Goal: Task Accomplishment & Management: Manage account settings

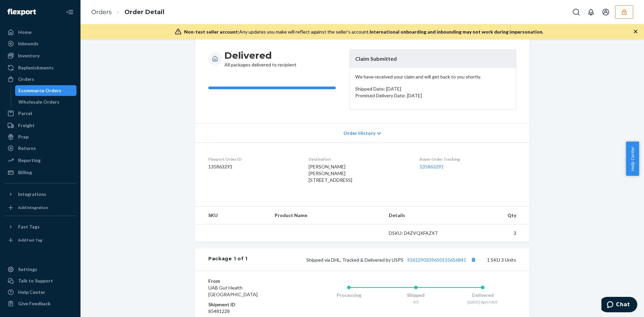
scroll to position [157, 0]
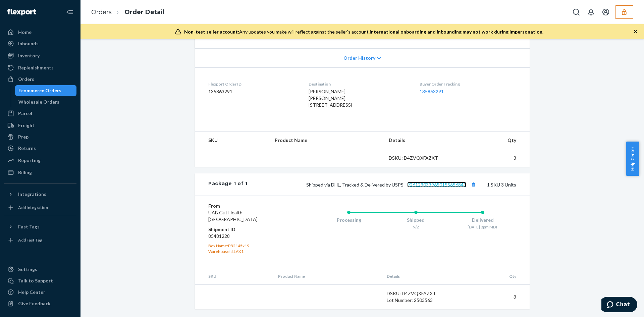
click at [437, 186] on link "9261290339650155656841" at bounding box center [436, 185] width 59 height 6
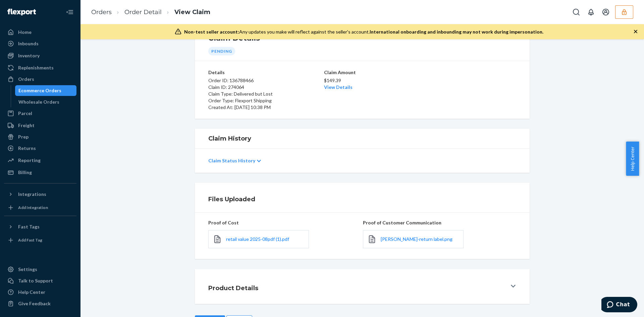
scroll to position [54, 0]
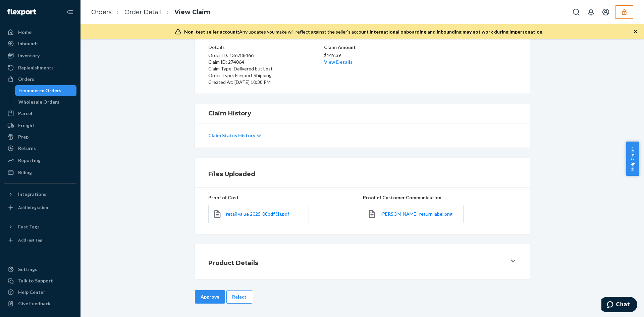
click at [391, 220] on div "Lisa Alexander-return label.png" at bounding box center [413, 214] width 101 height 18
click at [391, 216] on span "Lisa Alexander-return label.png" at bounding box center [416, 214] width 72 height 6
click at [236, 215] on span "retail value 2025-08pdf (1).pdf" at bounding box center [257, 214] width 63 height 6
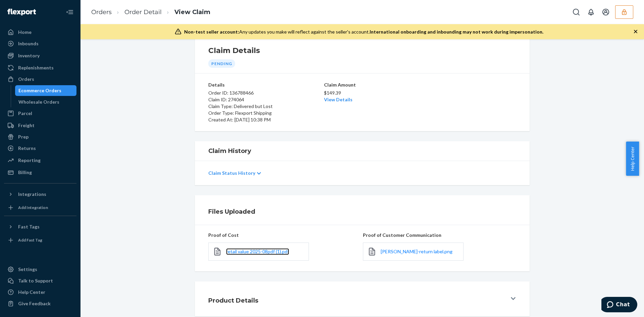
scroll to position [0, 0]
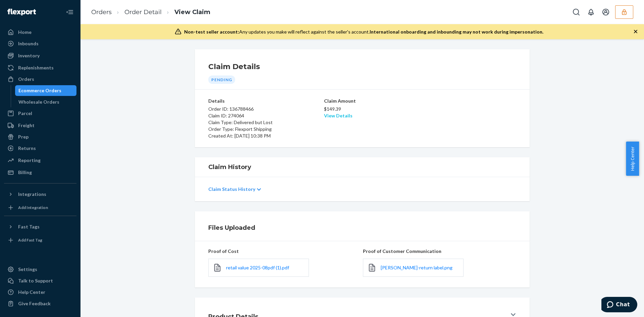
click at [337, 114] on link "View Details" at bounding box center [338, 116] width 28 height 6
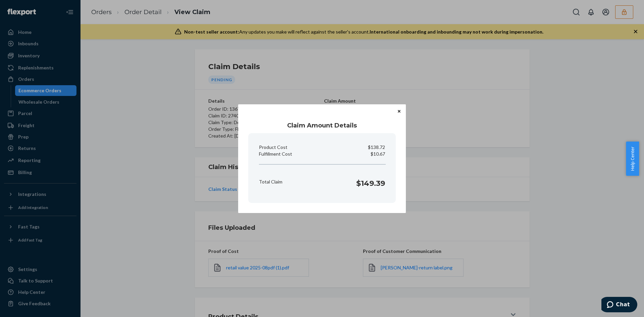
drag, startPoint x: 481, startPoint y: 198, endPoint x: 438, endPoint y: 200, distance: 43.3
click at [481, 198] on div "Claim Amount Details Product Cost $138.72 Fulfillment Cost $10.67 Total Claim $…" at bounding box center [322, 158] width 644 height 317
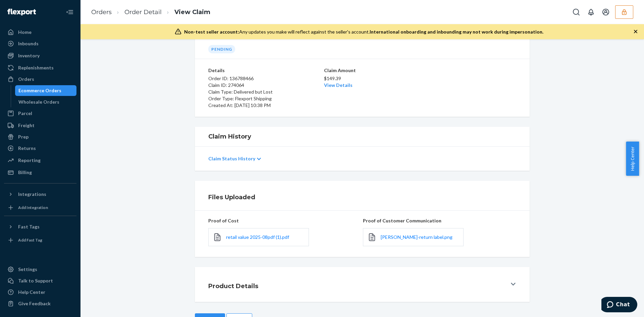
scroll to position [54, 0]
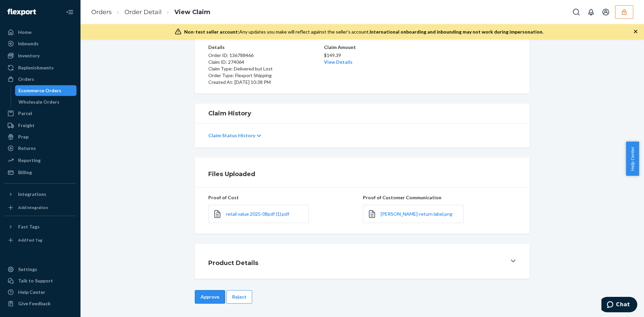
click at [214, 295] on button "Approve" at bounding box center [210, 296] width 30 height 13
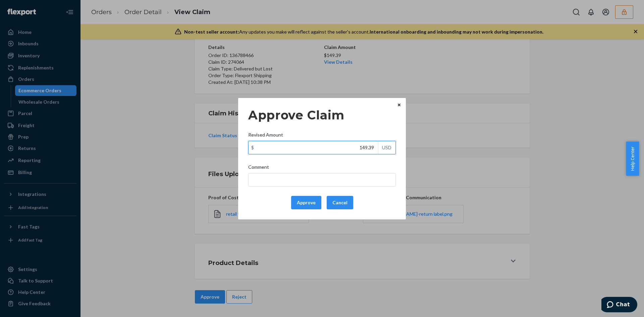
drag, startPoint x: 374, startPoint y: 148, endPoint x: 368, endPoint y: 153, distance: 8.1
click at [374, 148] on input "149.39" at bounding box center [312, 147] width 129 height 13
paste input "10.67"
type input "110.67"
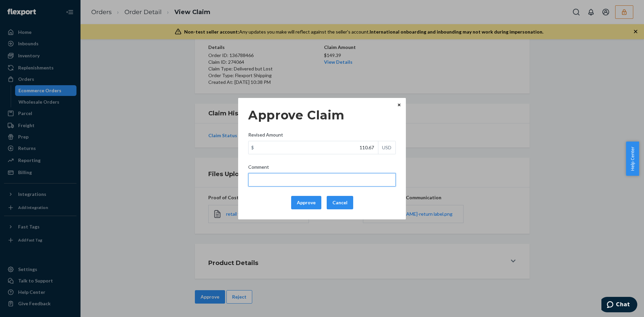
drag, startPoint x: 359, startPoint y: 177, endPoint x: 373, endPoint y: 181, distance: 14.8
click at [359, 177] on input "Comment" at bounding box center [321, 179] width 147 height 13
type input "Total cost capped at $100"
click at [313, 200] on button "Approve" at bounding box center [306, 202] width 30 height 13
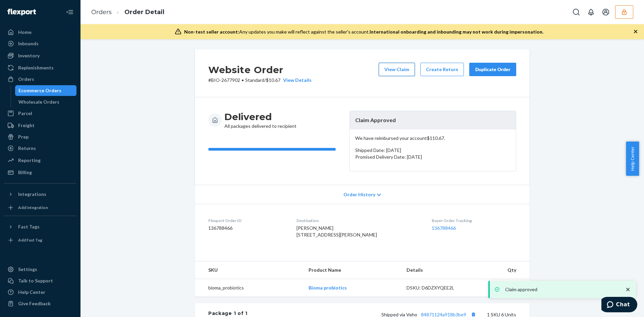
drag, startPoint x: 398, startPoint y: 82, endPoint x: 395, endPoint y: 69, distance: 13.2
click at [396, 75] on div "View Claim Create Return Duplicate Order" at bounding box center [447, 73] width 143 height 21
click at [394, 69] on button "View Claim" at bounding box center [396, 69] width 36 height 13
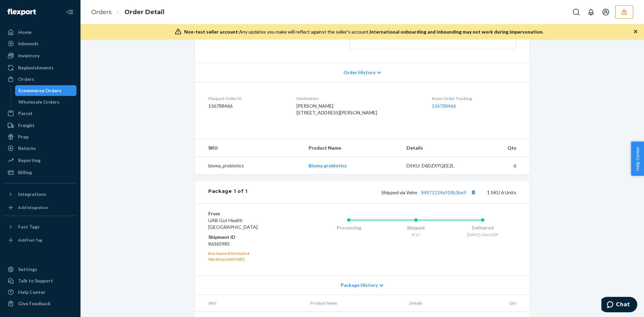
scroll to position [169, 0]
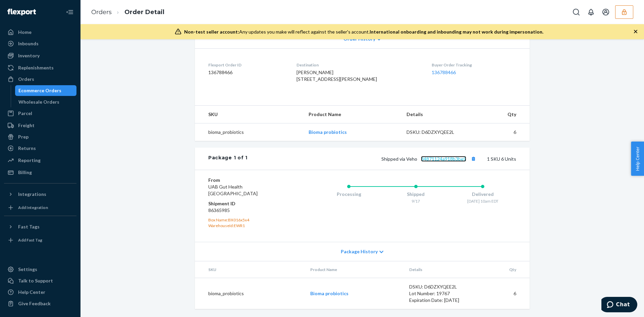
click at [434, 157] on link "84871124a918b3be9" at bounding box center [443, 159] width 45 height 6
drag, startPoint x: 300, startPoint y: 64, endPoint x: 342, endPoint y: 74, distance: 42.9
click at [342, 74] on dl "Flexport Order ID 136788466 Destination Lisa Alexander 2523 Wasser Ter Apt 291 …" at bounding box center [362, 73] width 335 height 50
copy span "2523 Wasser Ter Apt 291 Herndon, VA 20171"
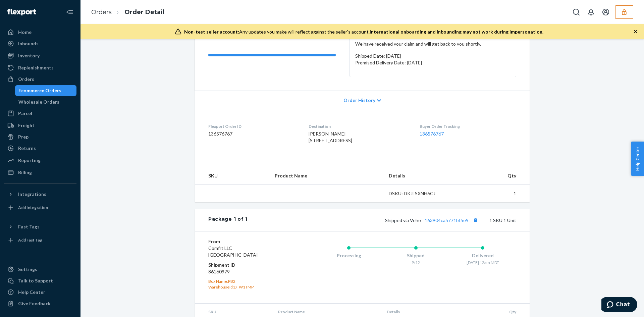
scroll to position [136, 0]
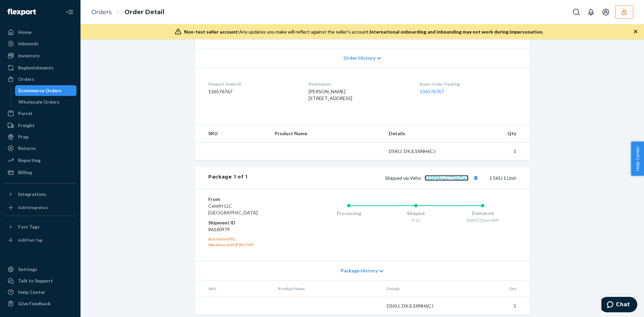
click at [433, 181] on link "163904ca5771bf5e9" at bounding box center [446, 178] width 44 height 6
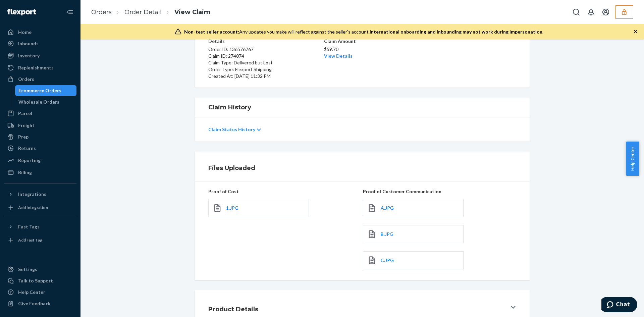
scroll to position [106, 0]
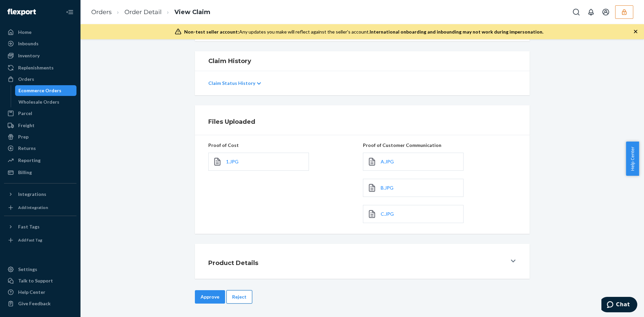
click at [240, 298] on button "Reject" at bounding box center [239, 296] width 26 height 13
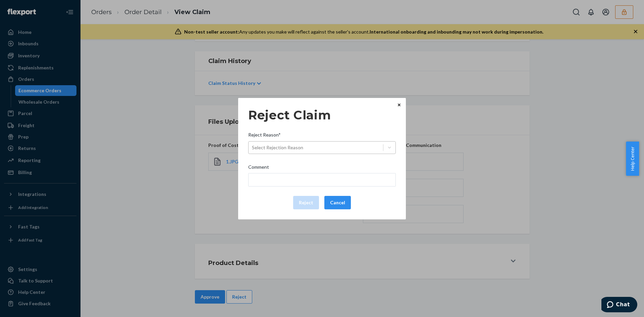
click at [296, 141] on div "Select Rejection Reason" at bounding box center [321, 147] width 147 height 13
click at [252, 144] on input "Reject Reason* Select Rejection Reason" at bounding box center [252, 147] width 1 height 7
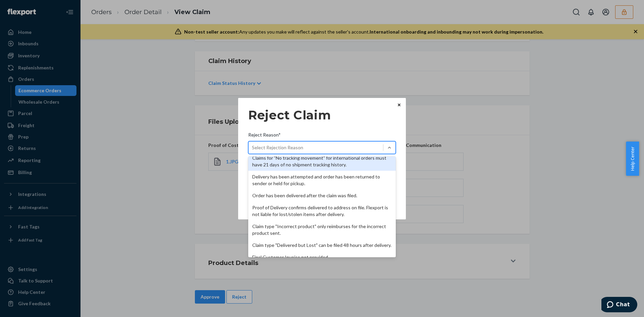
scroll to position [87, 0]
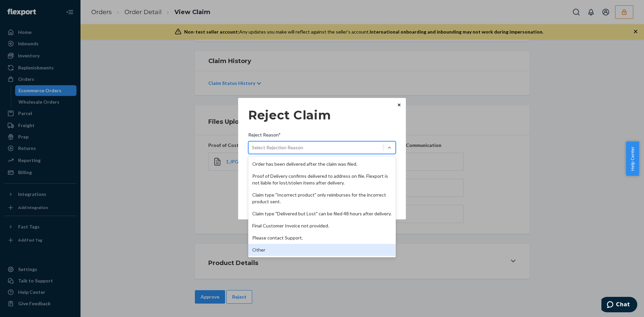
drag, startPoint x: 269, startPoint y: 251, endPoint x: 286, endPoint y: 188, distance: 65.5
click at [270, 249] on div "Other" at bounding box center [321, 250] width 147 height 12
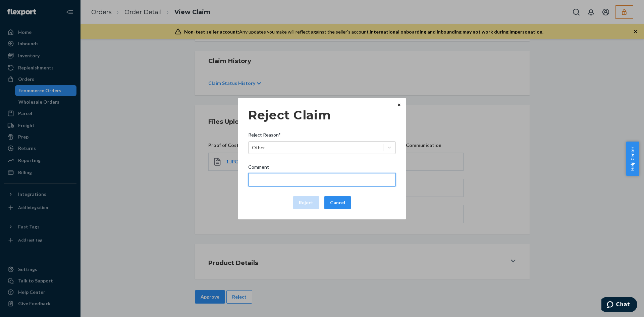
click at [286, 185] on input "Comment" at bounding box center [321, 179] width 147 height 13
type input "The package was confirmed to be delivered at the right location and flexport is…"
click at [299, 202] on button "Reject" at bounding box center [306, 202] width 26 height 13
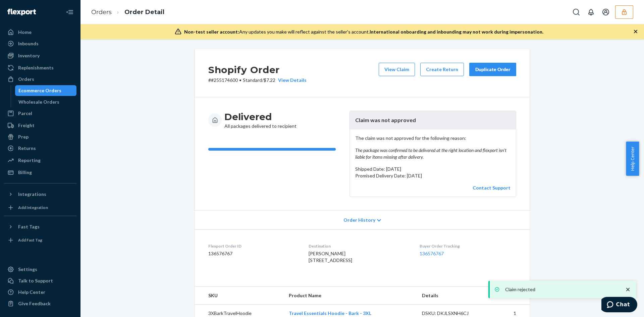
drag, startPoint x: 377, startPoint y: 74, endPoint x: 385, endPoint y: 73, distance: 7.7
click at [378, 74] on div "View Claim Create Return Duplicate Order" at bounding box center [447, 73] width 143 height 21
click at [385, 73] on button "View Claim" at bounding box center [396, 69] width 36 height 13
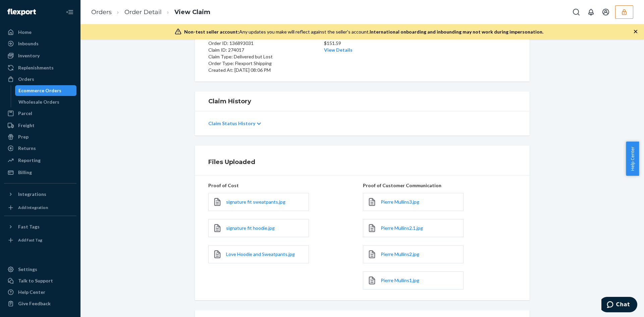
scroll to position [132, 0]
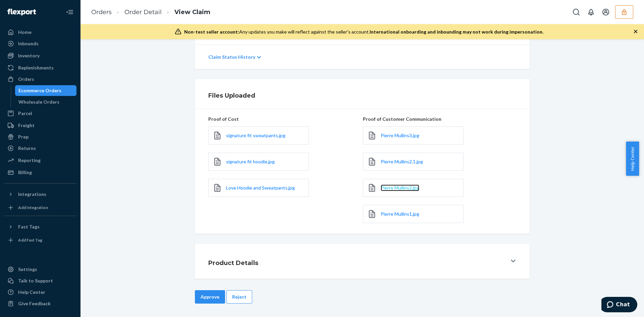
drag, startPoint x: 393, startPoint y: 183, endPoint x: 388, endPoint y: 186, distance: 5.6
drag, startPoint x: 398, startPoint y: 208, endPoint x: 391, endPoint y: 213, distance: 8.0
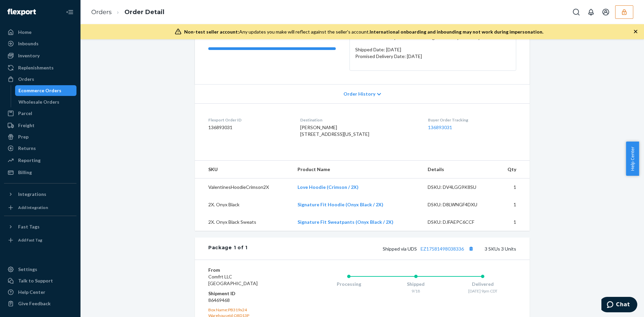
scroll to position [134, 0]
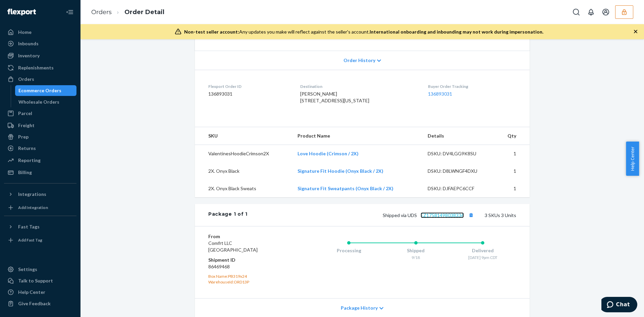
click at [435, 218] on link "EZ17581498038336" at bounding box center [441, 215] width 43 height 6
click at [331, 103] on span "[PERSON_NAME] [STREET_ADDRESS][US_STATE]" at bounding box center [334, 97] width 69 height 12
copy span "60616"
click at [328, 103] on span "[PERSON_NAME] [STREET_ADDRESS][US_STATE]" at bounding box center [334, 97] width 69 height 12
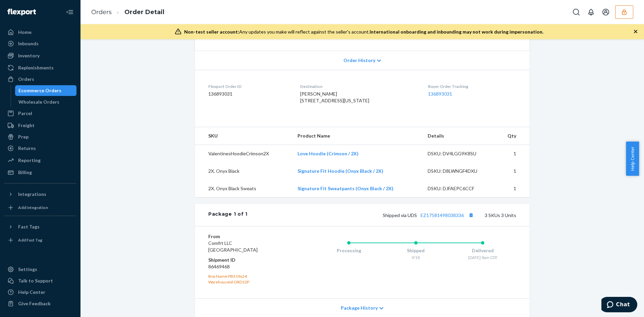
click at [328, 103] on span "[PERSON_NAME] [STREET_ADDRESS][US_STATE]" at bounding box center [334, 97] width 69 height 12
click at [297, 99] on dl "Flexport Order ID 136893031 Destination [PERSON_NAME] [STREET_ADDRESS][US_STATE…" at bounding box center [362, 95] width 335 height 50
drag, startPoint x: 296, startPoint y: 102, endPoint x: 337, endPoint y: 107, distance: 41.2
click at [337, 107] on dl "Flexport Order ID 136893031 Destination Pierre Mullins 2001 S Michigan Ave # 60…" at bounding box center [362, 95] width 335 height 50
copy span "2001 S Michigan Ave # 60616 Chicago, IL 60616"
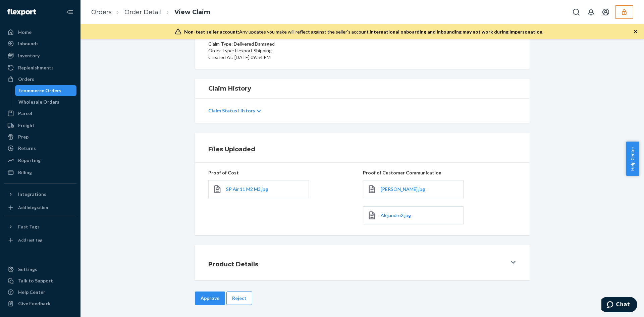
scroll to position [80, 0]
drag, startPoint x: 393, startPoint y: 218, endPoint x: 385, endPoint y: 213, distance: 9.4
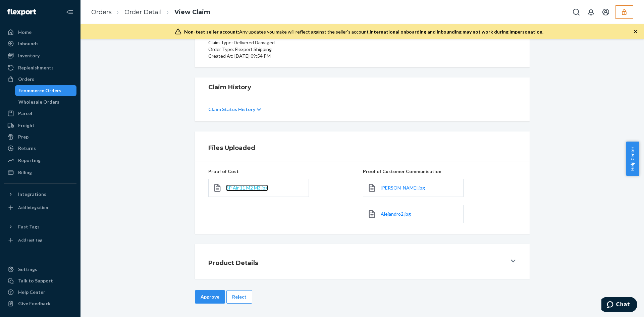
click at [248, 187] on span "SP Air 11 M2 M3.jpg" at bounding box center [247, 188] width 42 height 6
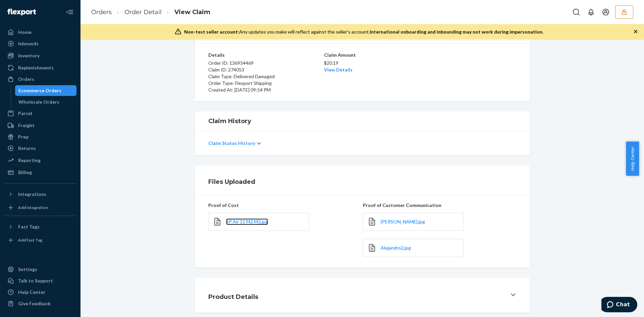
scroll to position [0, 0]
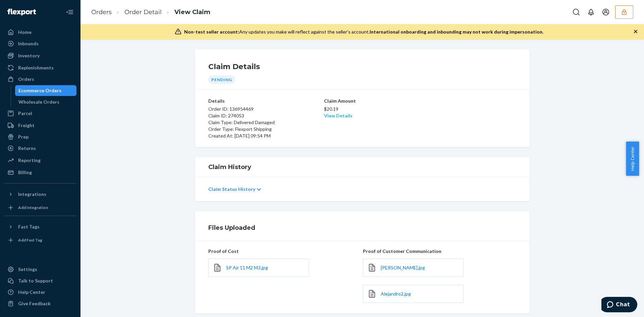
click at [337, 114] on link "View Details" at bounding box center [338, 116] width 28 height 6
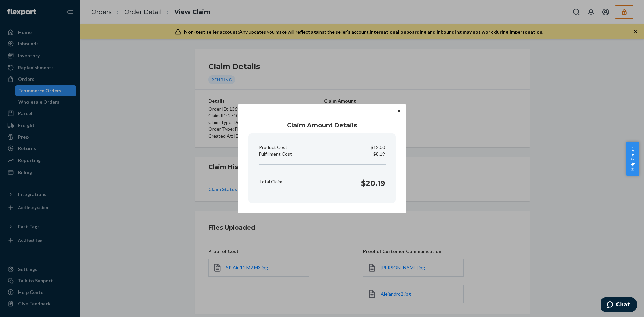
click at [469, 208] on div "Claim Amount Details Product Cost $12.00 Fulfillment Cost $8.19 Total Claim $20…" at bounding box center [322, 158] width 644 height 317
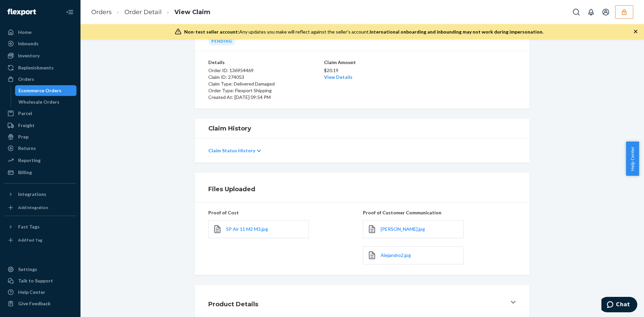
scroll to position [80, 0]
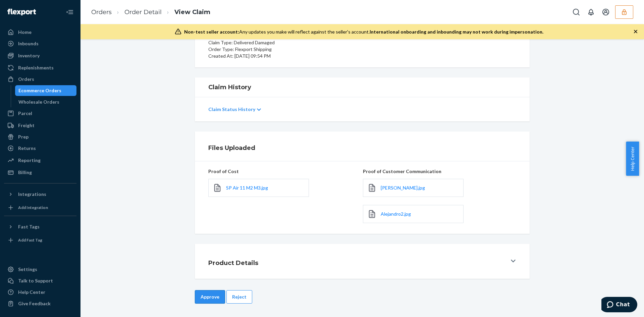
click at [211, 299] on button "Approve" at bounding box center [210, 296] width 30 height 13
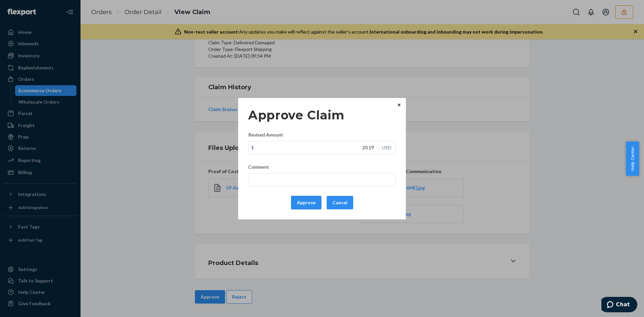
click at [300, 206] on button "Approve" at bounding box center [306, 202] width 30 height 13
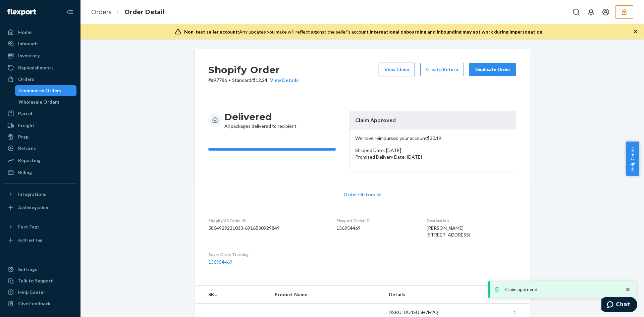
click at [405, 72] on button "View Claim" at bounding box center [396, 69] width 36 height 13
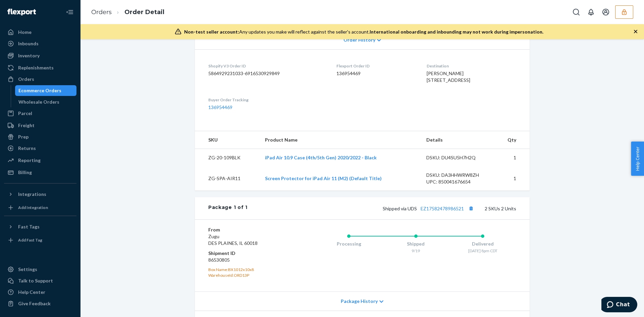
scroll to position [168, 0]
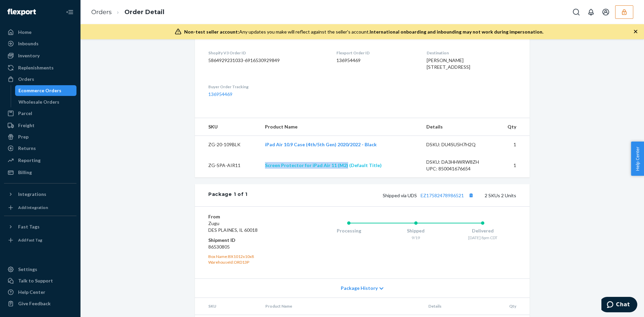
drag, startPoint x: 255, startPoint y: 181, endPoint x: 342, endPoint y: 179, distance: 87.2
click at [342, 177] on tr "ZG-SPA-AIR11 Screen Protector for iPad Air 11 (M2) (Default Title) DSKU: DA3HHW…" at bounding box center [362, 165] width 335 height 24
copy tr "Screen Protector for iPad Air 11 (M2)"
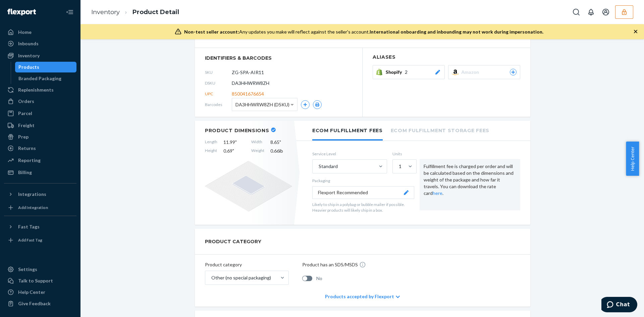
scroll to position [101, 0]
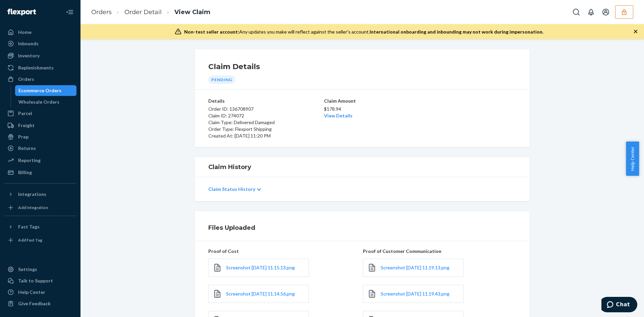
scroll to position [118, 0]
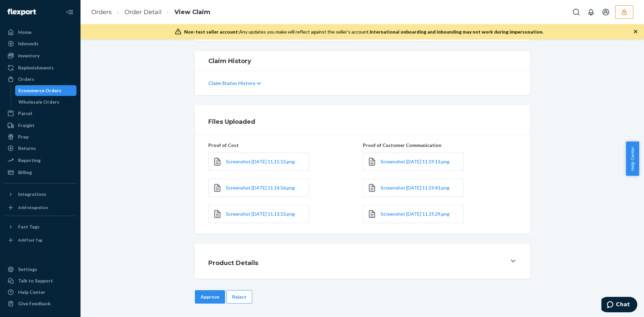
drag, startPoint x: 241, startPoint y: 300, endPoint x: 264, endPoint y: 227, distance: 76.0
click at [241, 300] on button "Reject" at bounding box center [239, 296] width 26 height 13
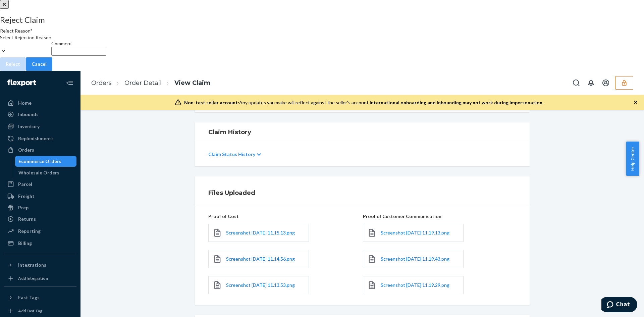
drag, startPoint x: 312, startPoint y: 141, endPoint x: 310, endPoint y: 152, distance: 11.2
click at [51, 55] on div "Select Rejection Reason" at bounding box center [25, 44] width 51 height 20
click at [1, 48] on input "Reject Reason* Select Rejection Reason" at bounding box center [0, 44] width 1 height 7
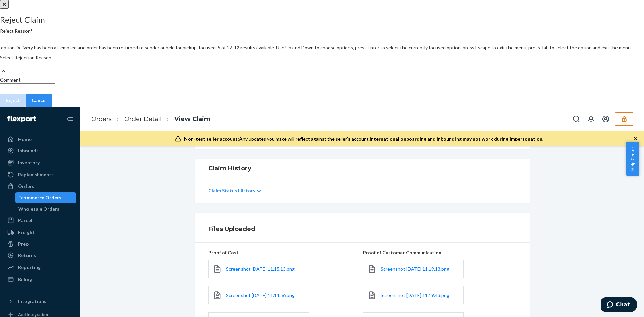
scroll to position [87, 0]
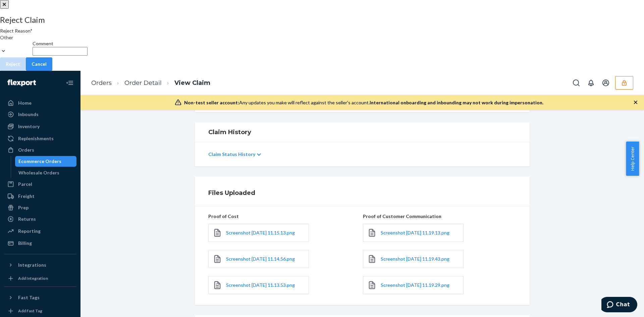
click at [266, 71] on div "Reject Claim Reject Reason* Other Comment Reject Cancel" at bounding box center [322, 42] width 644 height 55
click at [87, 56] on input "Comment" at bounding box center [60, 51] width 55 height 9
paste input "Flexport not liable for items impacted after delivery."
type input "Flexport not liable for items impacted after delivery."
click at [264, 71] on div "Reject Claim Reject Reason* Other Comment Flexport not liable for items impacte…" at bounding box center [322, 42] width 644 height 55
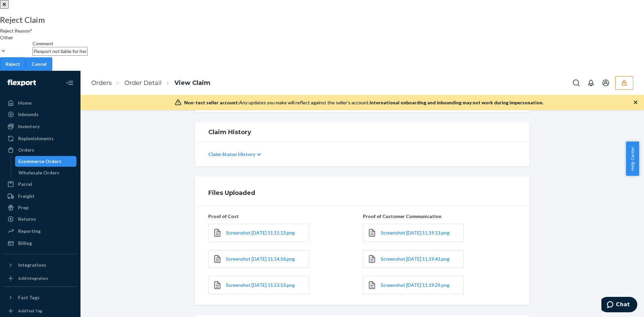
click at [26, 71] on button "Reject" at bounding box center [13, 63] width 26 height 13
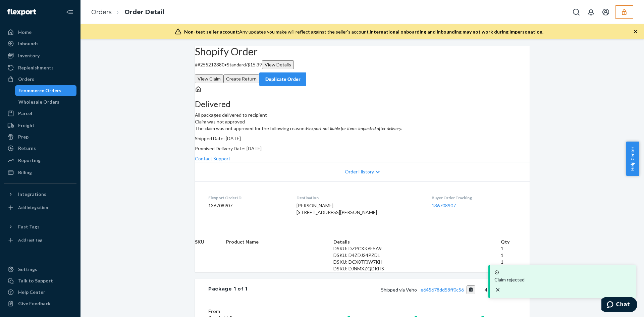
click at [223, 74] on button "View Claim" at bounding box center [209, 78] width 28 height 9
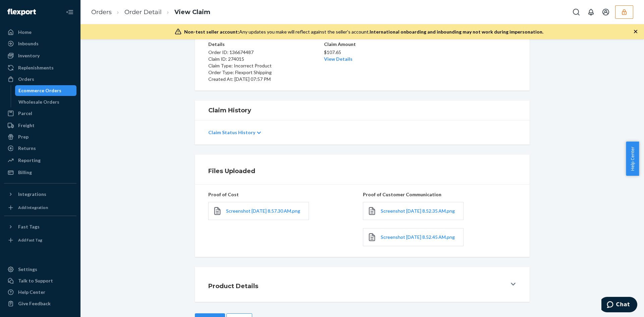
scroll to position [88, 0]
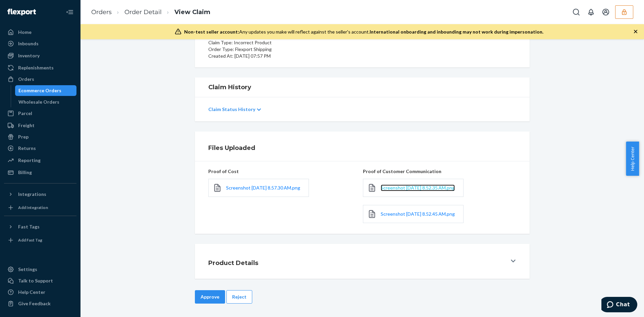
drag, startPoint x: 387, startPoint y: 174, endPoint x: 385, endPoint y: 177, distance: 3.6
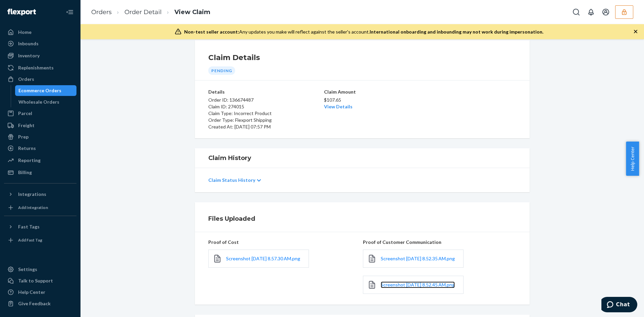
scroll to position [0, 0]
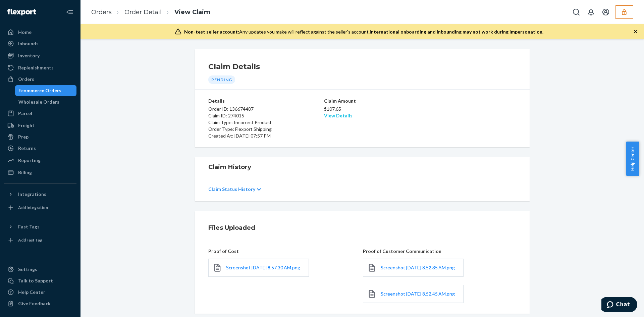
click at [341, 117] on link "View Details" at bounding box center [338, 116] width 28 height 6
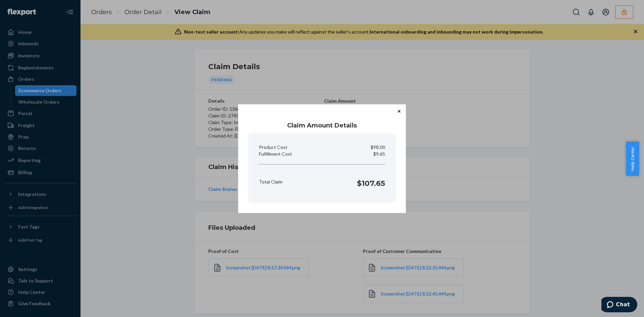
click at [380, 153] on p "$9.65" at bounding box center [379, 154] width 12 height 7
copy p "9.65"
click at [475, 193] on div "Claim Amount Details Product Cost $98.00 Fulfillment Cost $9.65 Total Claim $10…" at bounding box center [322, 158] width 644 height 317
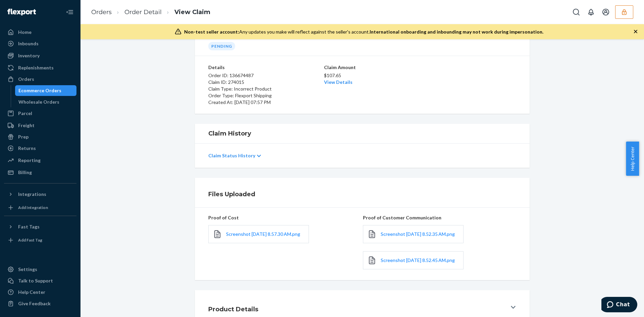
scroll to position [88, 0]
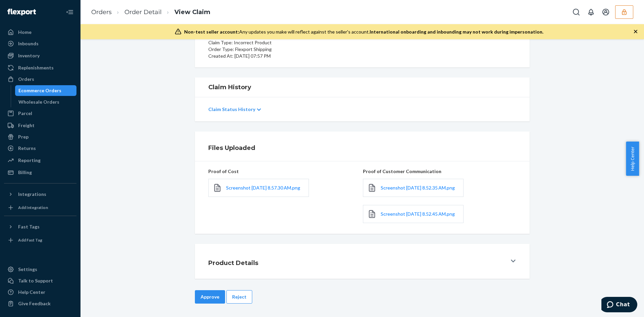
drag, startPoint x: 201, startPoint y: 294, endPoint x: 205, endPoint y: 292, distance: 3.9
click at [202, 295] on button "Approve" at bounding box center [210, 296] width 30 height 13
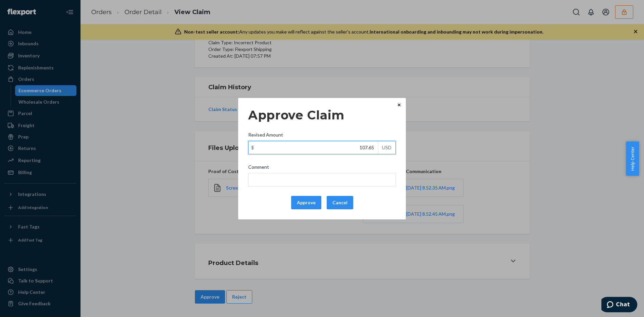
click at [359, 151] on input "107.65" at bounding box center [312, 147] width 129 height 13
paste input "9"
type input "9.65"
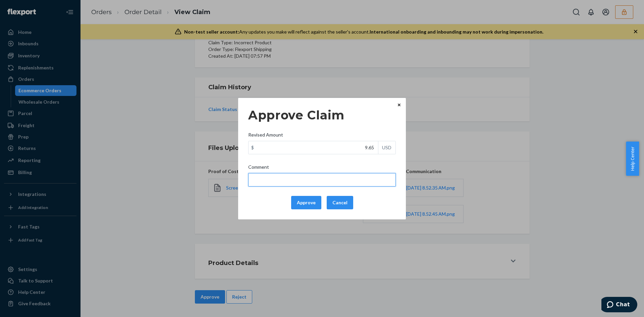
click at [347, 184] on input "Comment" at bounding box center [321, 179] width 147 height 13
type input "The incorrect product received is not part of your inventory so the claim is va…"
click at [302, 201] on button "Approve" at bounding box center [306, 202] width 30 height 13
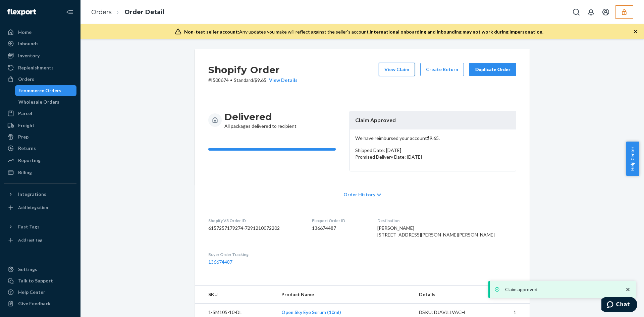
click at [380, 70] on button "View Claim" at bounding box center [396, 69] width 36 height 13
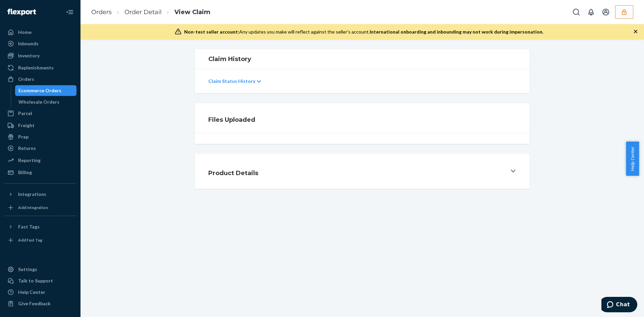
click at [556, 175] on div "Product Details" at bounding box center [361, 171] width 553 height 35
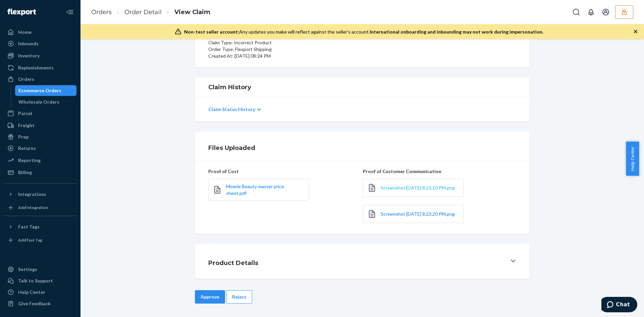
scroll to position [88, 0]
click at [256, 184] on div "Moerie Beauty master price sheet.pdf" at bounding box center [258, 190] width 101 height 22
click at [256, 183] on span "Moerie Beauty master price sheet.pdf" at bounding box center [255, 189] width 58 height 12
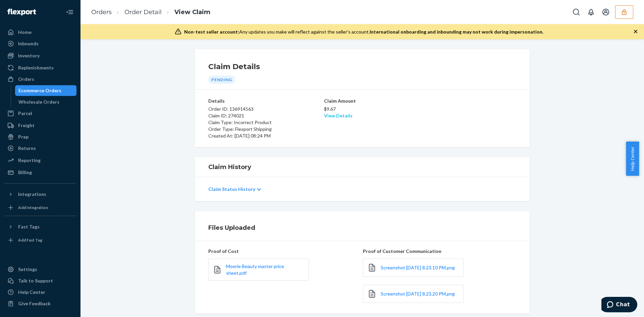
click at [344, 116] on link "View Details" at bounding box center [338, 116] width 28 height 6
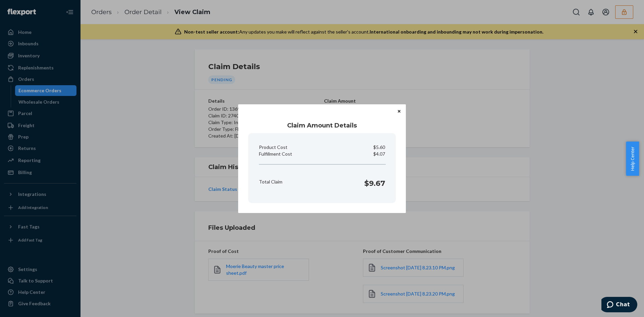
click at [509, 155] on div "Claim Amount Details Product Cost $5.60 Fulfillment Cost $4.07 Total Claim $9.6…" at bounding box center [322, 158] width 644 height 317
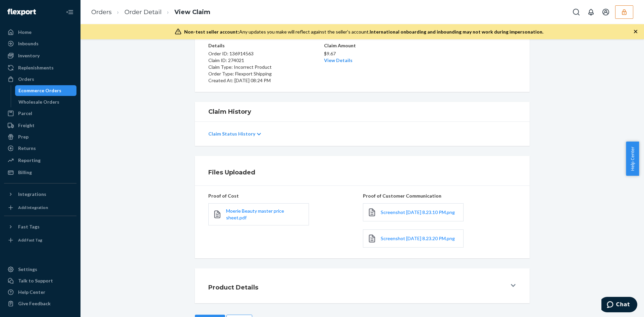
scroll to position [88, 0]
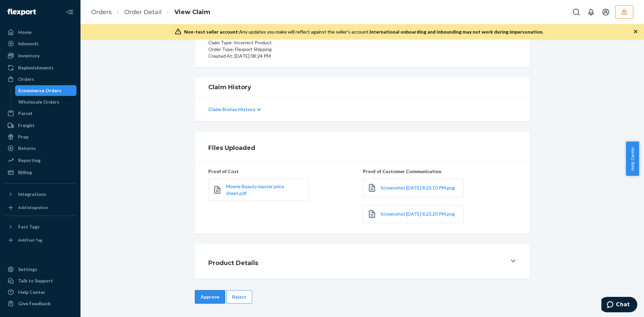
click at [210, 292] on button "Approve" at bounding box center [210, 296] width 30 height 13
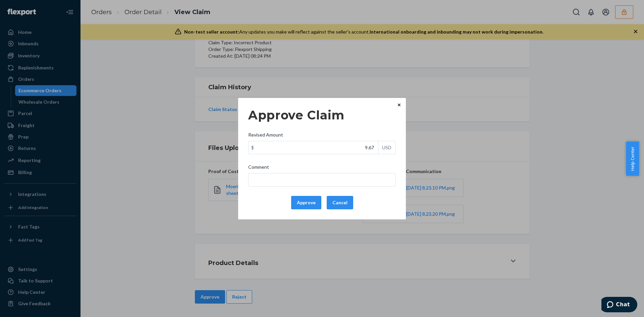
click at [287, 201] on div "Approve Cancel" at bounding box center [321, 202] width 153 height 13
click at [297, 201] on button "Approve" at bounding box center [306, 202] width 30 height 13
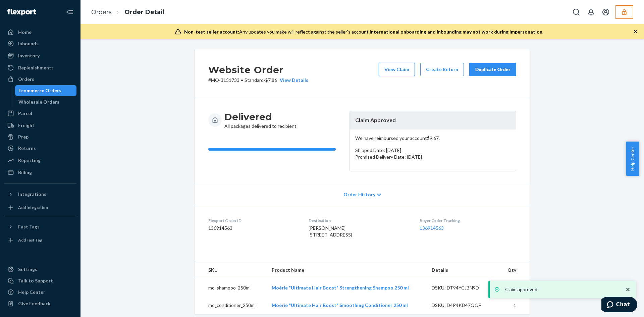
drag, startPoint x: 400, startPoint y: 61, endPoint x: 399, endPoint y: 67, distance: 5.7
click at [400, 61] on div "Website Order # MO-3151733 • Standard / $7.86 View Details View Claim Create Re…" at bounding box center [362, 73] width 335 height 48
click at [398, 71] on button "View Claim" at bounding box center [396, 69] width 36 height 13
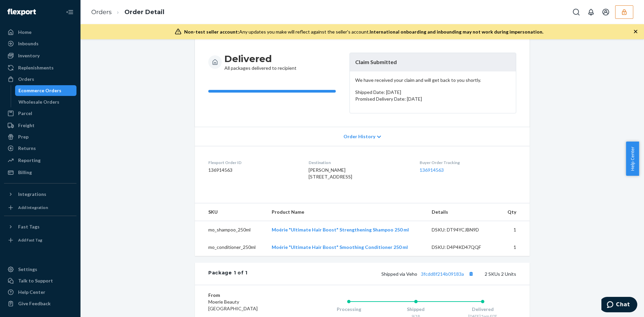
scroll to position [190, 0]
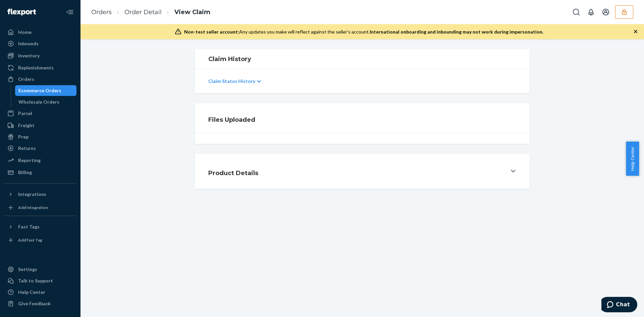
click at [520, 143] on div at bounding box center [362, 138] width 335 height 11
click at [536, 136] on div "Files Uploaded" at bounding box center [361, 123] width 553 height 41
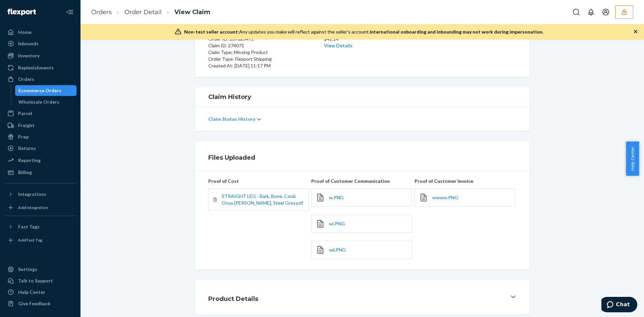
scroll to position [106, 0]
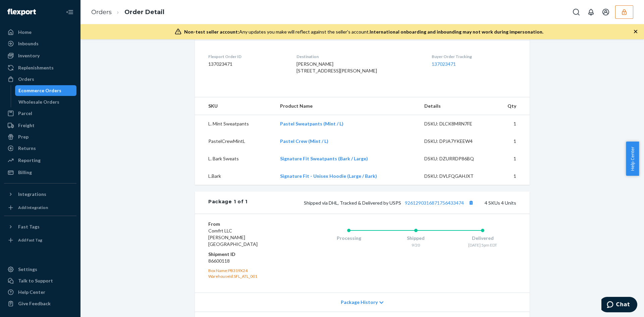
scroll to position [201, 0]
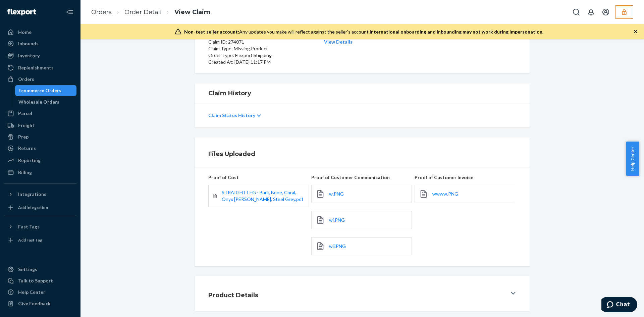
scroll to position [106, 0]
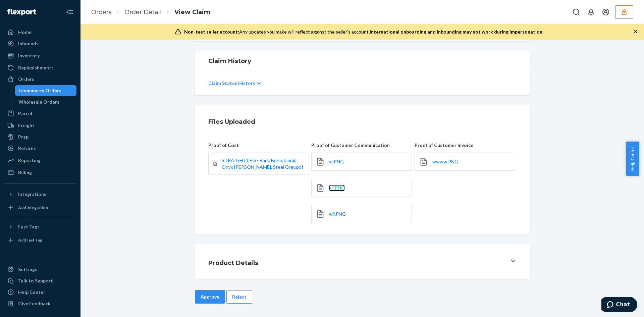
drag, startPoint x: 333, startPoint y: 194, endPoint x: 329, endPoint y: 188, distance: 7.3
drag, startPoint x: 341, startPoint y: 218, endPoint x: 334, endPoint y: 213, distance: 8.5
click at [443, 163] on span "wwww.PNG" at bounding box center [445, 162] width 26 height 6
click at [261, 166] on span "STRAIGHT LEG - Bark, Bone, Coral, Onyx Black, Sky, Steel Grey.pdf" at bounding box center [262, 163] width 81 height 12
drag, startPoint x: 247, startPoint y: 296, endPoint x: 270, endPoint y: 238, distance: 62.6
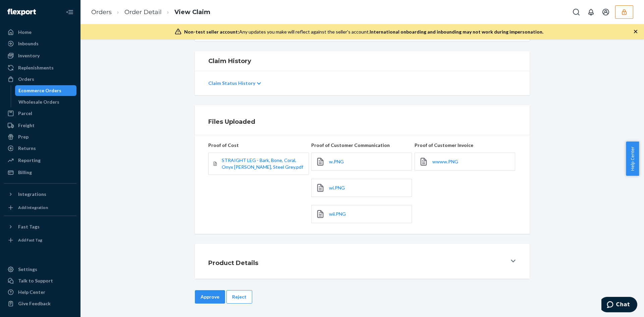
click at [247, 296] on button "Reject" at bounding box center [239, 296] width 26 height 13
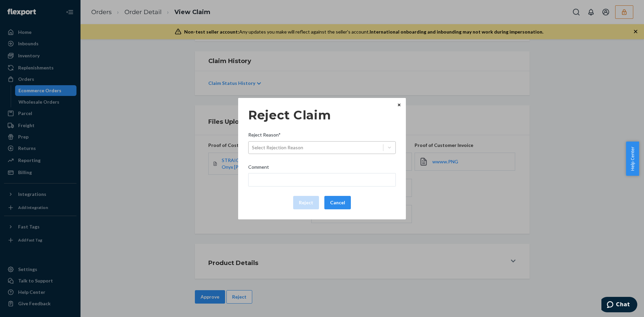
drag, startPoint x: 300, startPoint y: 167, endPoint x: 303, endPoint y: 151, distance: 16.0
click at [302, 158] on div "Reject Claim Reject Reason* Select Rejection Reason Comment Reject Cancel" at bounding box center [321, 158] width 147 height 107
drag, startPoint x: 303, startPoint y: 141, endPoint x: 303, endPoint y: 156, distance: 14.1
click at [303, 142] on div "Select Rejection Reason" at bounding box center [321, 147] width 147 height 13
click at [252, 144] on input "Reject Reason* Select Rejection Reason" at bounding box center [252, 147] width 1 height 7
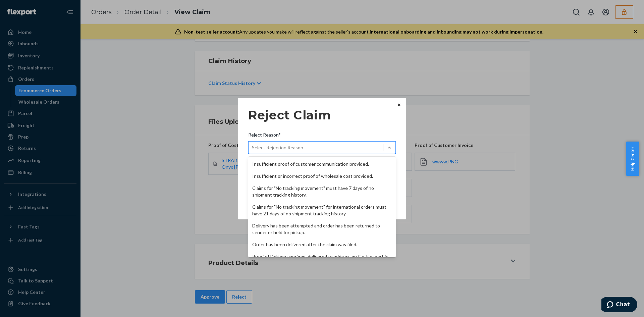
scroll to position [87, 0]
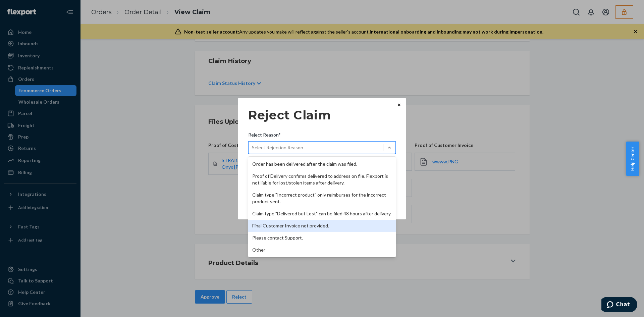
click at [292, 223] on div "Final Customer Invoice not provided." at bounding box center [321, 226] width 147 height 12
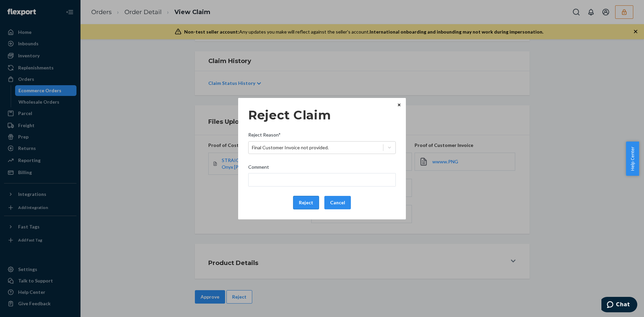
click at [302, 201] on button "Reject" at bounding box center [306, 202] width 26 height 13
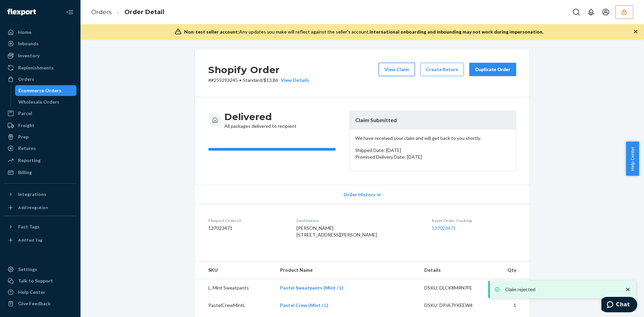
click at [394, 67] on button "View Claim" at bounding box center [396, 69] width 36 height 13
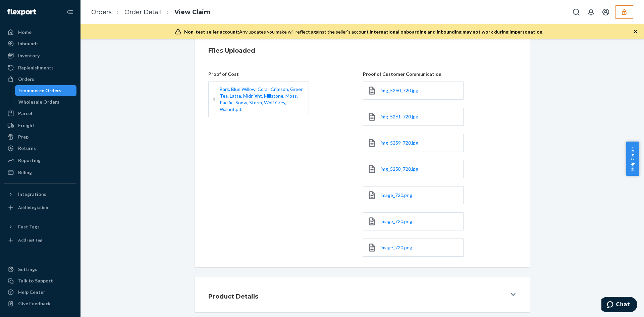
scroll to position [201, 0]
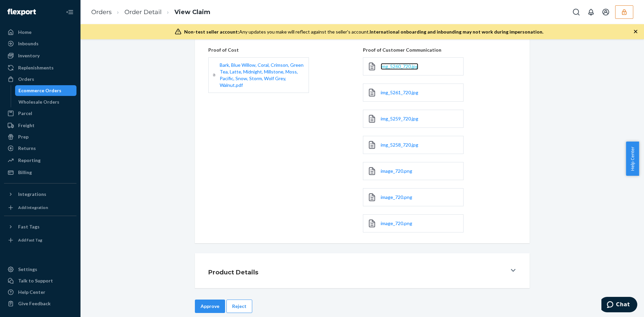
drag, startPoint x: 388, startPoint y: 70, endPoint x: 382, endPoint y: 67, distance: 6.6
drag, startPoint x: 391, startPoint y: 88, endPoint x: 384, endPoint y: 92, distance: 7.3
drag, startPoint x: 389, startPoint y: 115, endPoint x: 383, endPoint y: 118, distance: 6.7
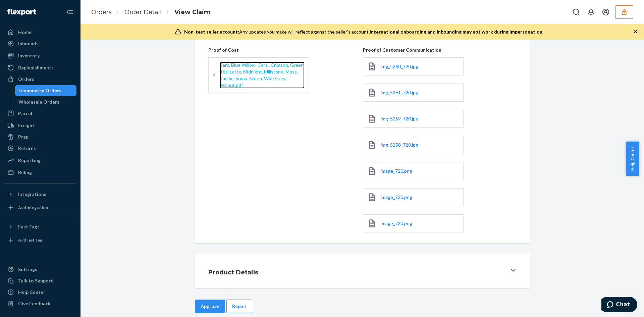
click at [220, 75] on span "Bark, Blue Willow, Coral, Crimson, Green Tea, Latte, Midnight, Millstone, Moss,…" at bounding box center [262, 75] width 84 height 26
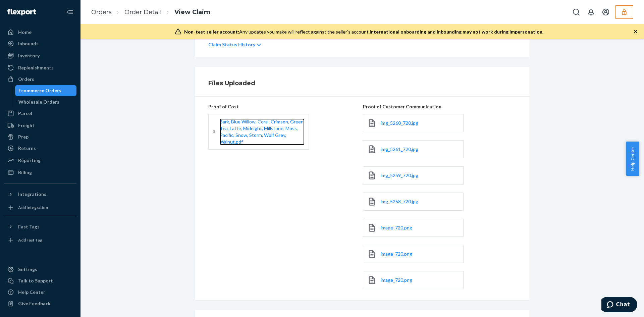
scroll to position [67, 0]
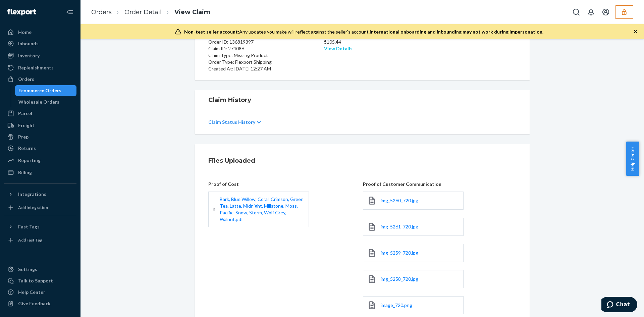
click at [342, 50] on link "View Details" at bounding box center [338, 49] width 28 height 6
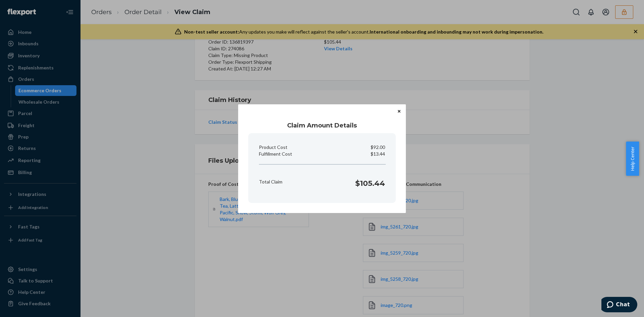
drag, startPoint x: 548, startPoint y: 189, endPoint x: 543, endPoint y: 189, distance: 4.4
click at [543, 189] on div "Claim Amount Details Product Cost $92.00 Fulfillment Cost $13.44 Total Claim $1…" at bounding box center [322, 158] width 644 height 317
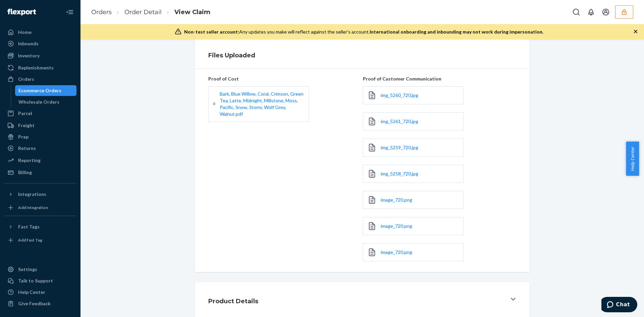
scroll to position [211, 0]
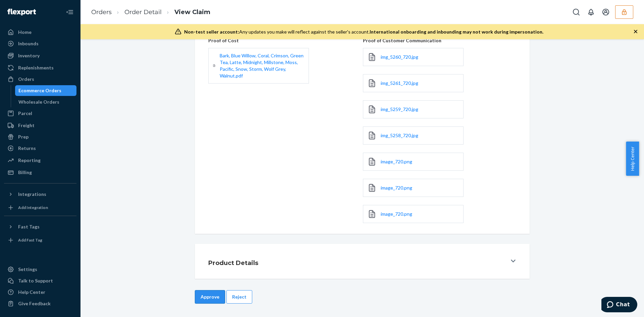
click at [201, 293] on div "Claim Details Pending Details Order ID: 136819397 Claim ID: 274086 Claim Type: …" at bounding box center [361, 178] width 563 height 278
click at [201, 293] on button "Approve" at bounding box center [210, 296] width 30 height 13
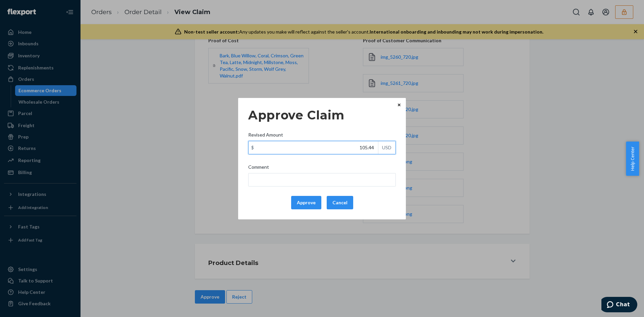
click at [363, 147] on input "105.44" at bounding box center [312, 147] width 129 height 13
paste input "52.6"
type input "52.64"
click at [354, 170] on div "Comment" at bounding box center [321, 168] width 147 height 9
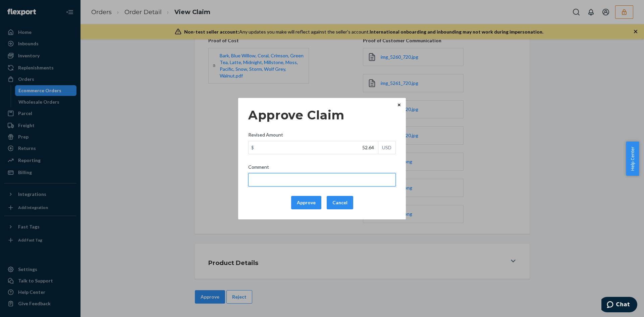
click at [354, 173] on input "Comment" at bounding box center [321, 179] width 147 height 13
type input "Adjusted total cost."
click at [311, 199] on button "Approve" at bounding box center [306, 202] width 30 height 13
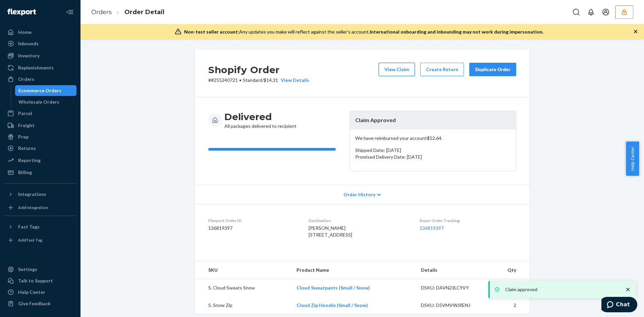
click at [388, 71] on button "View Claim" at bounding box center [396, 69] width 36 height 13
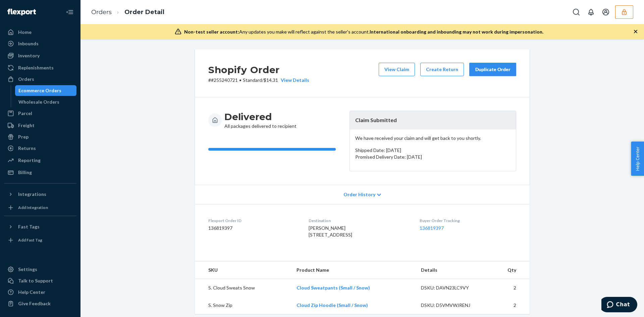
scroll to position [197, 0]
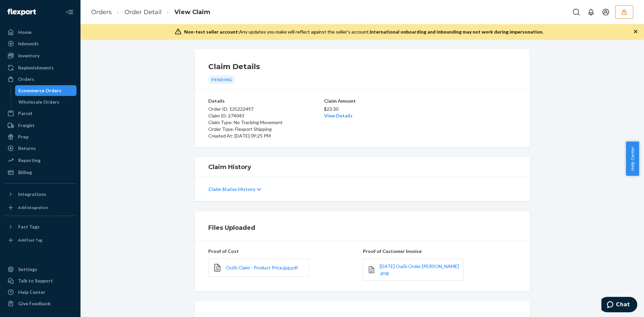
scroll to position [58, 0]
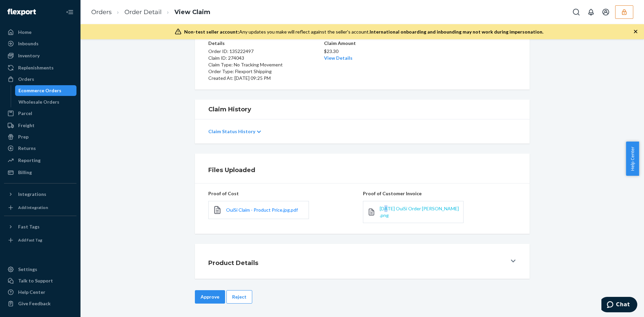
click at [386, 208] on div "2025-09-24 OuiSi Order Zoe Smith .png" at bounding box center [413, 212] width 101 height 22
click at [386, 208] on span "2025-09-24 OuiSi Order Zoe Smith .png" at bounding box center [418, 211] width 79 height 12
click at [244, 297] on button "Reject" at bounding box center [239, 296] width 26 height 13
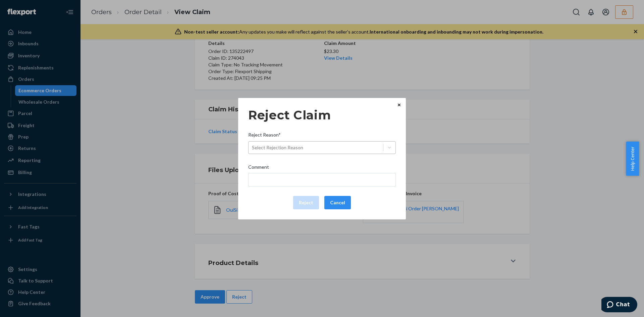
click at [300, 149] on div "Select Rejection Reason" at bounding box center [277, 147] width 51 height 7
click at [252, 149] on input "Reject Reason* Select Rejection Reason" at bounding box center [252, 147] width 1 height 7
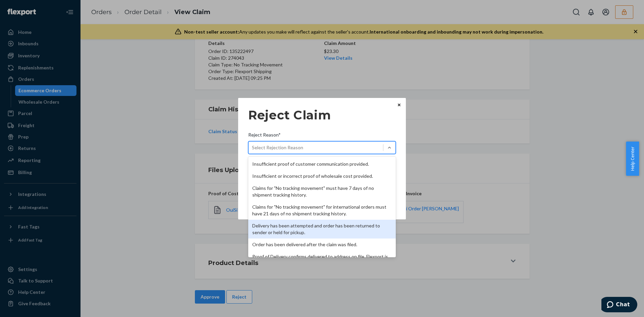
click at [310, 227] on div "Delivery has been attempted and order has been returned to sender or held for p…" at bounding box center [321, 229] width 147 height 19
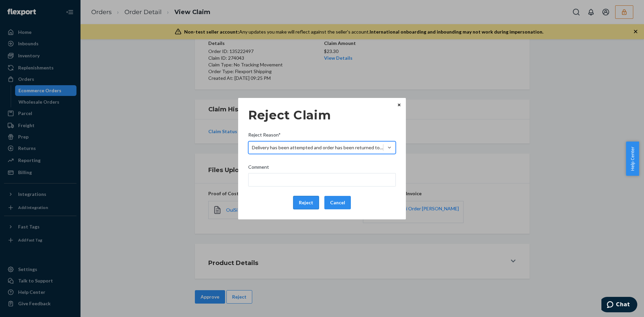
click at [304, 201] on button "Reject" at bounding box center [306, 202] width 26 height 13
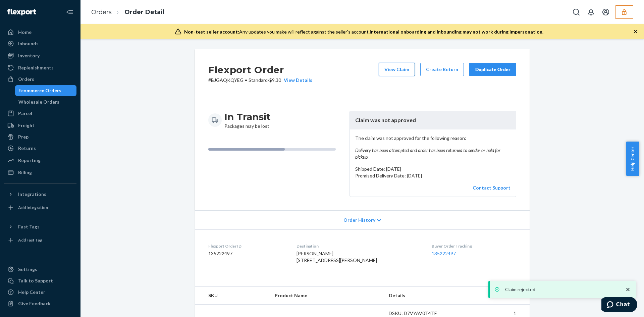
click at [398, 74] on button "View Claim" at bounding box center [396, 69] width 36 height 13
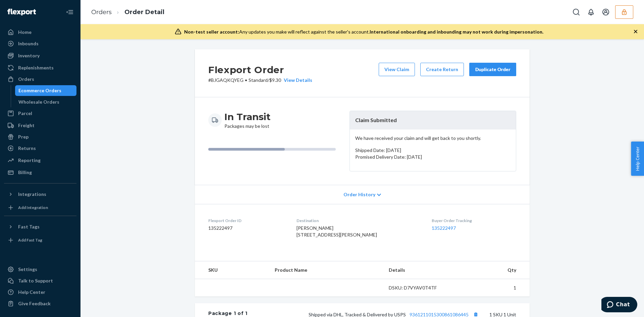
scroll to position [134, 0]
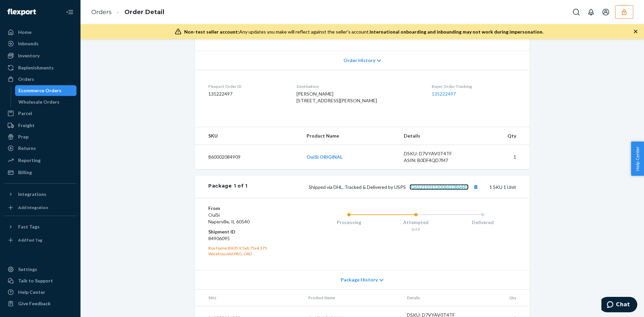
click at [425, 190] on link "9361211015300861086445" at bounding box center [438, 187] width 59 height 6
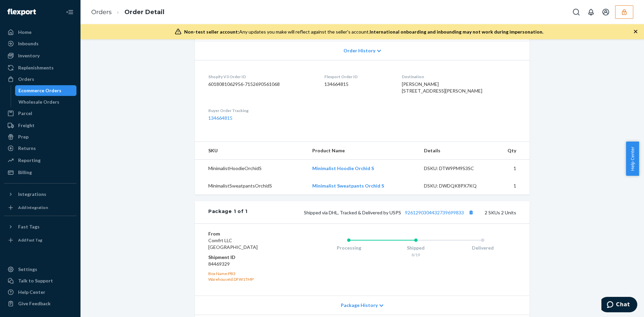
scroll to position [201, 0]
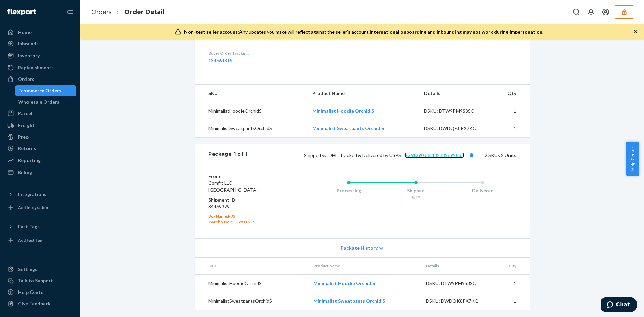
click at [427, 158] on link "9261290304432739699833" at bounding box center [434, 155] width 59 height 6
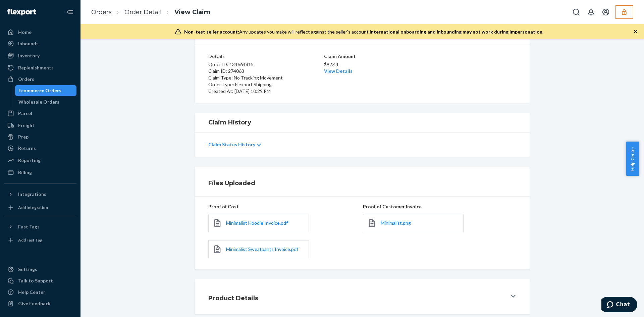
scroll to position [80, 0]
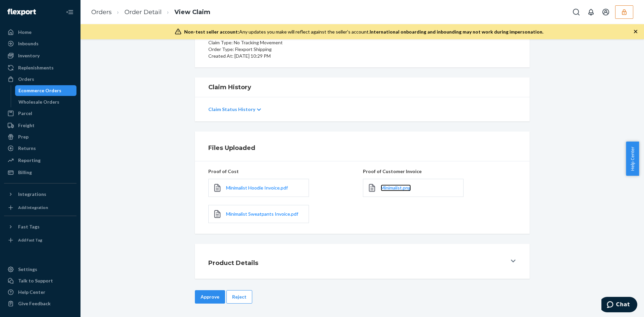
click at [395, 188] on span "Minimalist.png" at bounding box center [395, 188] width 30 height 6
click at [240, 296] on button "Reject" at bounding box center [239, 296] width 26 height 13
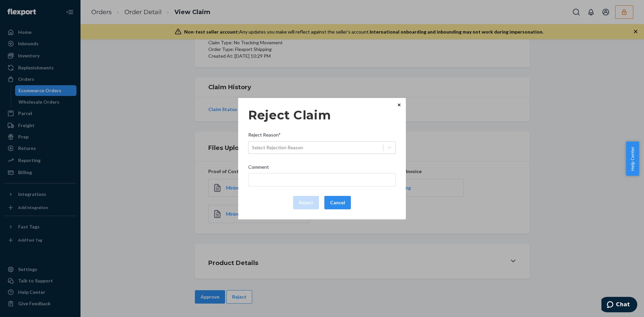
drag, startPoint x: 294, startPoint y: 148, endPoint x: 294, endPoint y: 154, distance: 5.7
click at [294, 151] on div "Select Rejection Reason" at bounding box center [315, 147] width 134 height 11
click at [252, 151] on input "Reject Reason* Select Rejection Reason" at bounding box center [252, 147] width 1 height 7
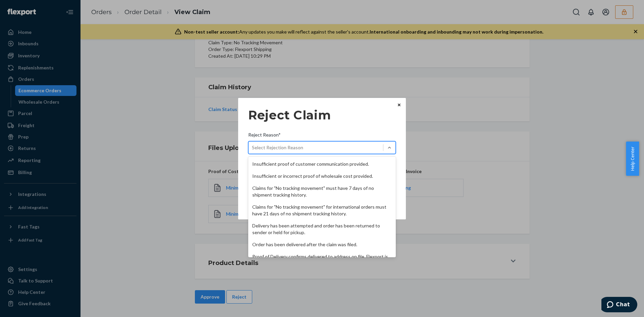
scroll to position [87, 0]
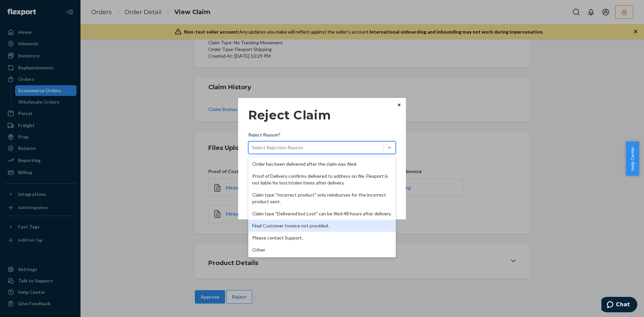
click at [288, 225] on div "Final Customer Invoice not provided." at bounding box center [321, 226] width 147 height 12
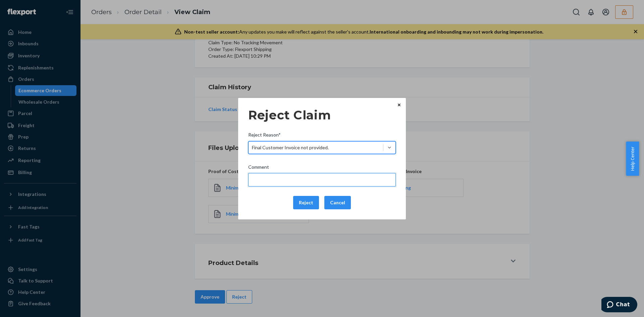
click at [281, 180] on input "Comment" at bounding box center [321, 179] width 147 height 13
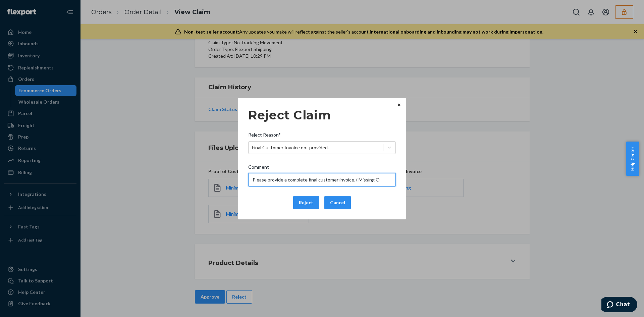
type input "Please provide a complete final customer invoice. ( Missing Order Number)"
click at [281, 180] on input "Please provide a complete final customer invoice. ( Missing Order Number)" at bounding box center [321, 179] width 147 height 13
click at [258, 204] on div "Reject Cancel" at bounding box center [321, 202] width 153 height 13
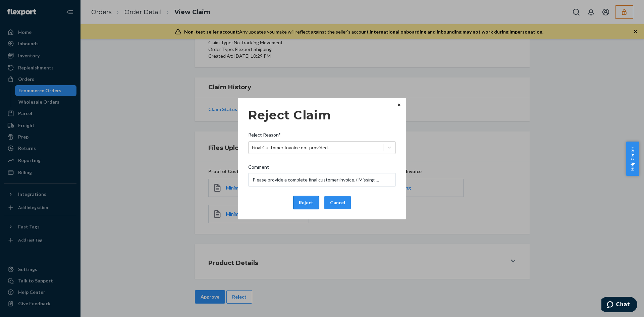
click at [304, 202] on button "Reject" at bounding box center [306, 202] width 26 height 13
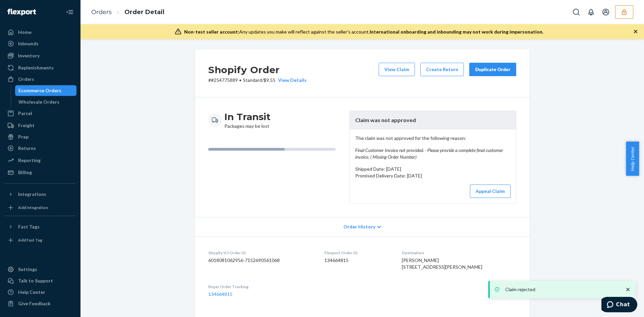
drag, startPoint x: 403, startPoint y: 72, endPoint x: 257, endPoint y: 28, distance: 152.0
click at [403, 72] on button "View Claim" at bounding box center [396, 69] width 36 height 13
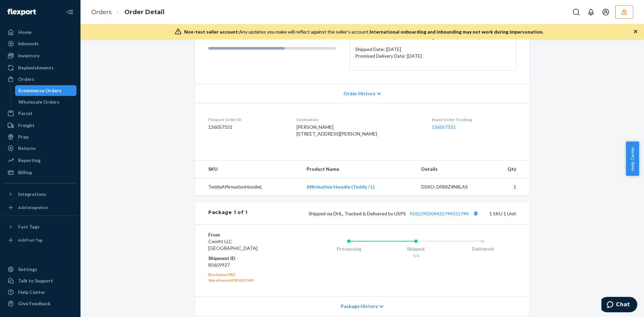
scroll to position [156, 0]
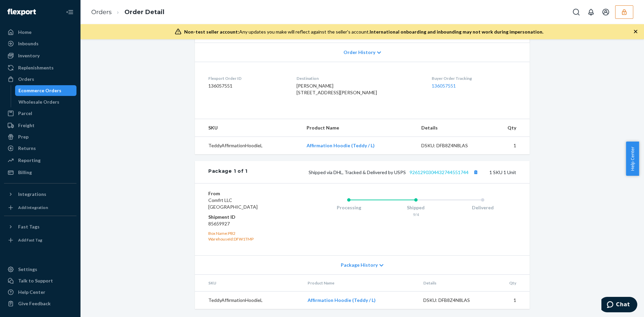
drag, startPoint x: 428, startPoint y: 177, endPoint x: 428, endPoint y: 173, distance: 3.7
click at [428, 177] on div "Package 1 of 1 Shipped via DHL, Tracked & Delivered by USPS 9261290304432744551…" at bounding box center [362, 172] width 335 height 22
click at [428, 173] on link "9261290304432744551744" at bounding box center [438, 172] width 59 height 6
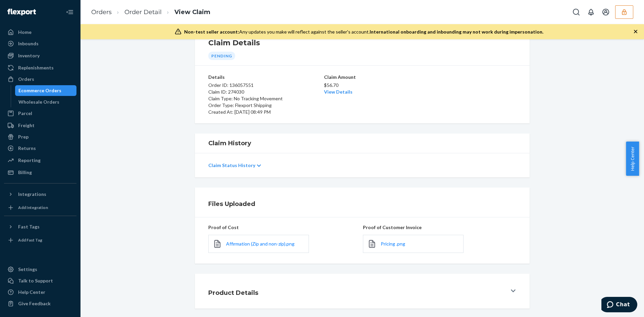
scroll to position [54, 0]
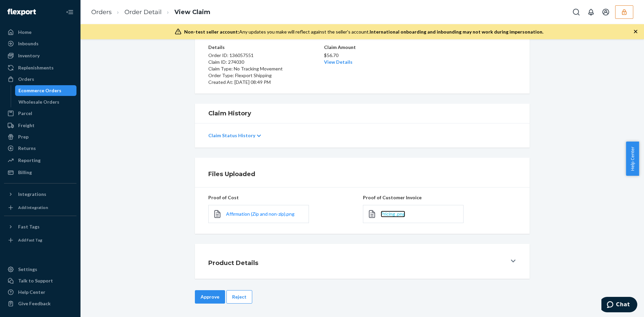
click at [392, 214] on span "Pricing .png" at bounding box center [392, 214] width 24 height 6
click at [246, 293] on button "Reject" at bounding box center [239, 296] width 26 height 13
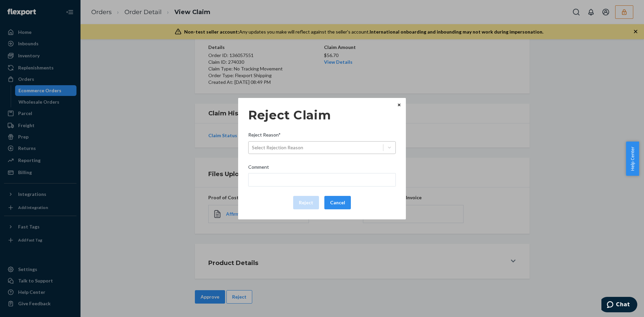
click at [306, 146] on div "Select Rejection Reason" at bounding box center [315, 147] width 134 height 11
click at [252, 146] on input "Reject Reason* Select Rejection Reason" at bounding box center [252, 147] width 1 height 7
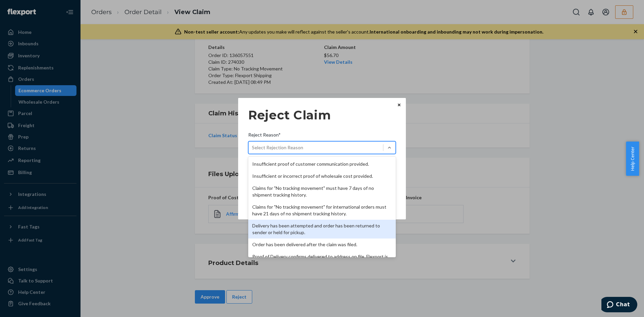
scroll to position [87, 0]
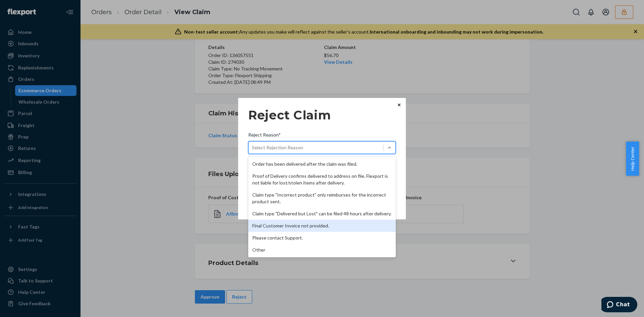
click at [297, 224] on div "Final Customer Invoice not provided." at bounding box center [321, 226] width 147 height 12
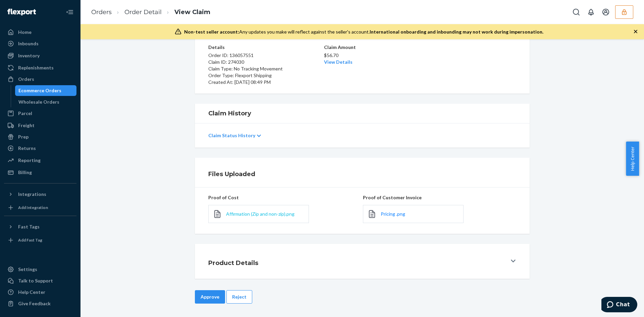
click at [229, 213] on div "Home Inbounds Shipping Plans Problems Inventory Products Branded Packaging Repl…" at bounding box center [322, 158] width 644 height 317
click at [229, 213] on span "Affirmation (Zip and non-zip).png" at bounding box center [260, 214] width 68 height 6
click at [246, 292] on button "Reject" at bounding box center [239, 296] width 26 height 13
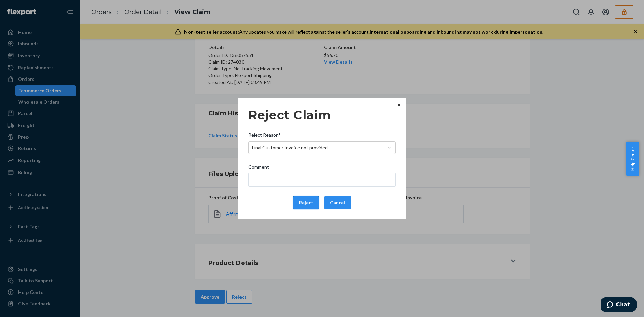
click at [306, 199] on button "Reject" at bounding box center [306, 202] width 26 height 13
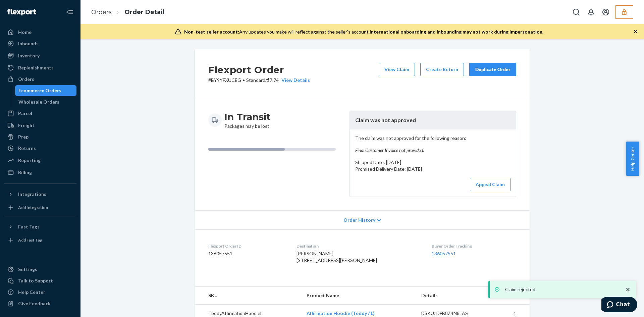
click at [392, 72] on button "View Claim" at bounding box center [396, 69] width 36 height 13
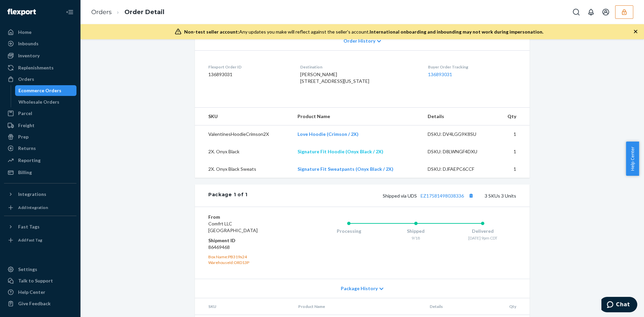
scroll to position [168, 0]
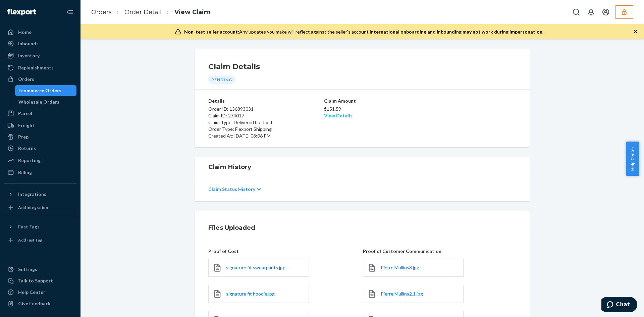
click at [336, 118] on link "View Details" at bounding box center [338, 116] width 28 height 6
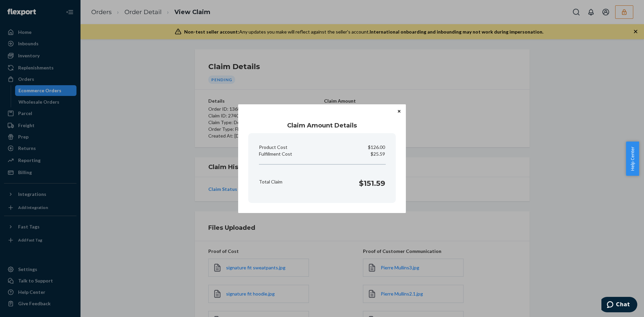
click at [336, 114] on div "Claim Amount Details Product Cost $126.00 Fulfillment Cost $25.59 Total Claim $…" at bounding box center [322, 158] width 168 height 109
click at [509, 198] on div "Claim Amount Details Product Cost $126.00 Fulfillment Cost $25.59 Total Claim $…" at bounding box center [322, 158] width 644 height 317
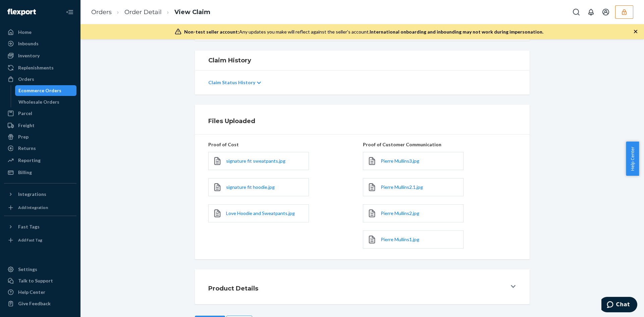
scroll to position [132, 0]
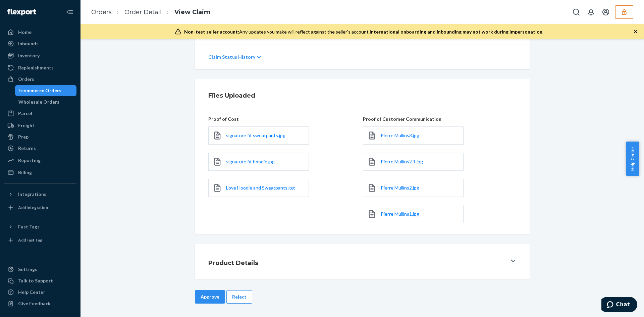
click at [204, 294] on button "Approve" at bounding box center [210, 296] width 30 height 13
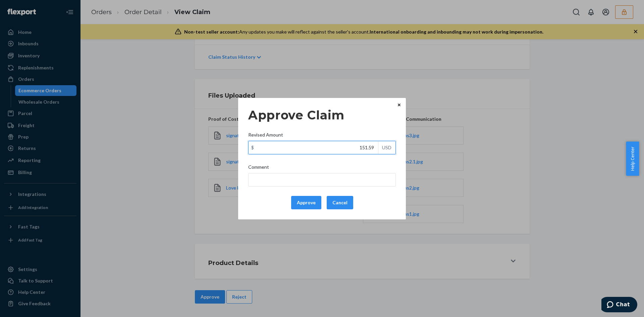
click at [366, 146] on input "151.59" at bounding box center [312, 147] width 129 height 13
paste input "86.7"
type input "86.79"
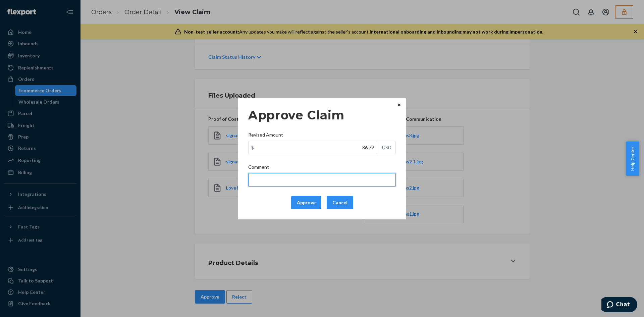
click at [350, 179] on input "Comment" at bounding box center [321, 179] width 147 height 13
type input "Adjusted total cost."
click at [302, 206] on button "Approve" at bounding box center [306, 202] width 30 height 13
